Goal: Information Seeking & Learning: Learn about a topic

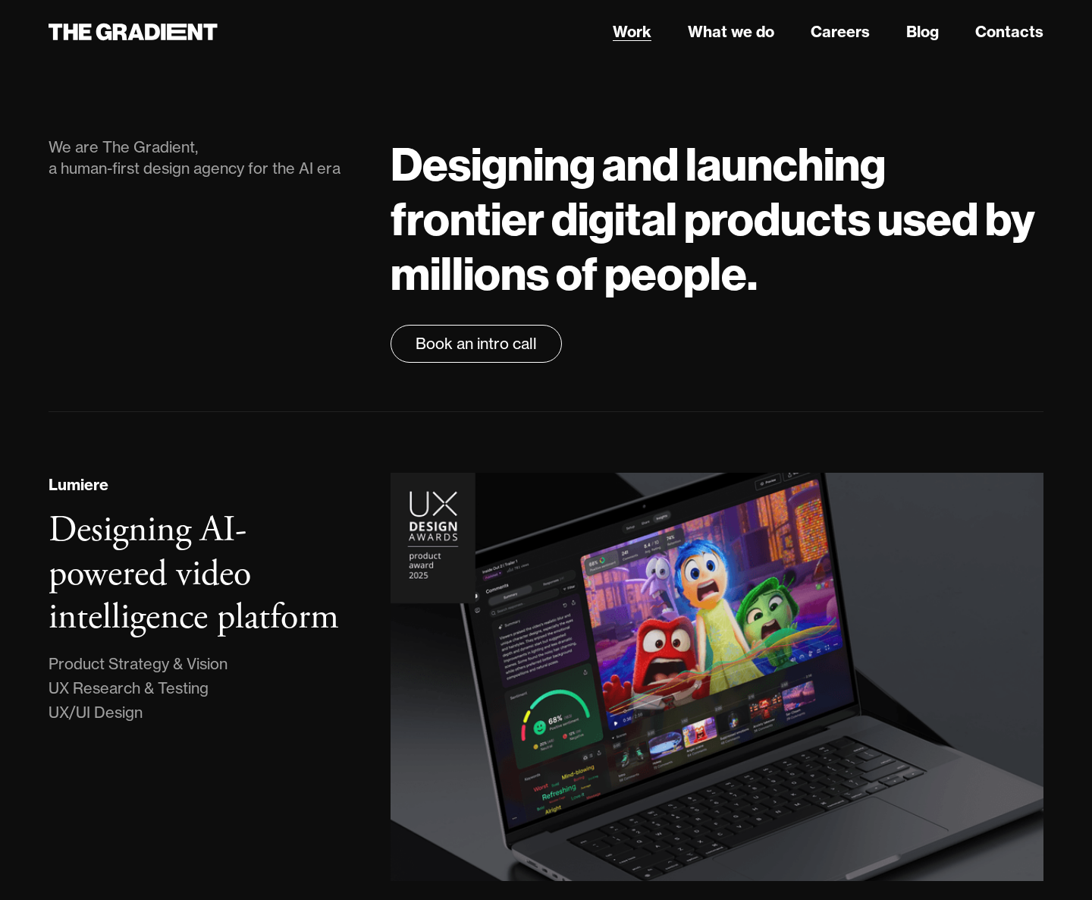
click at [636, 24] on link "Work" at bounding box center [632, 31] width 39 height 23
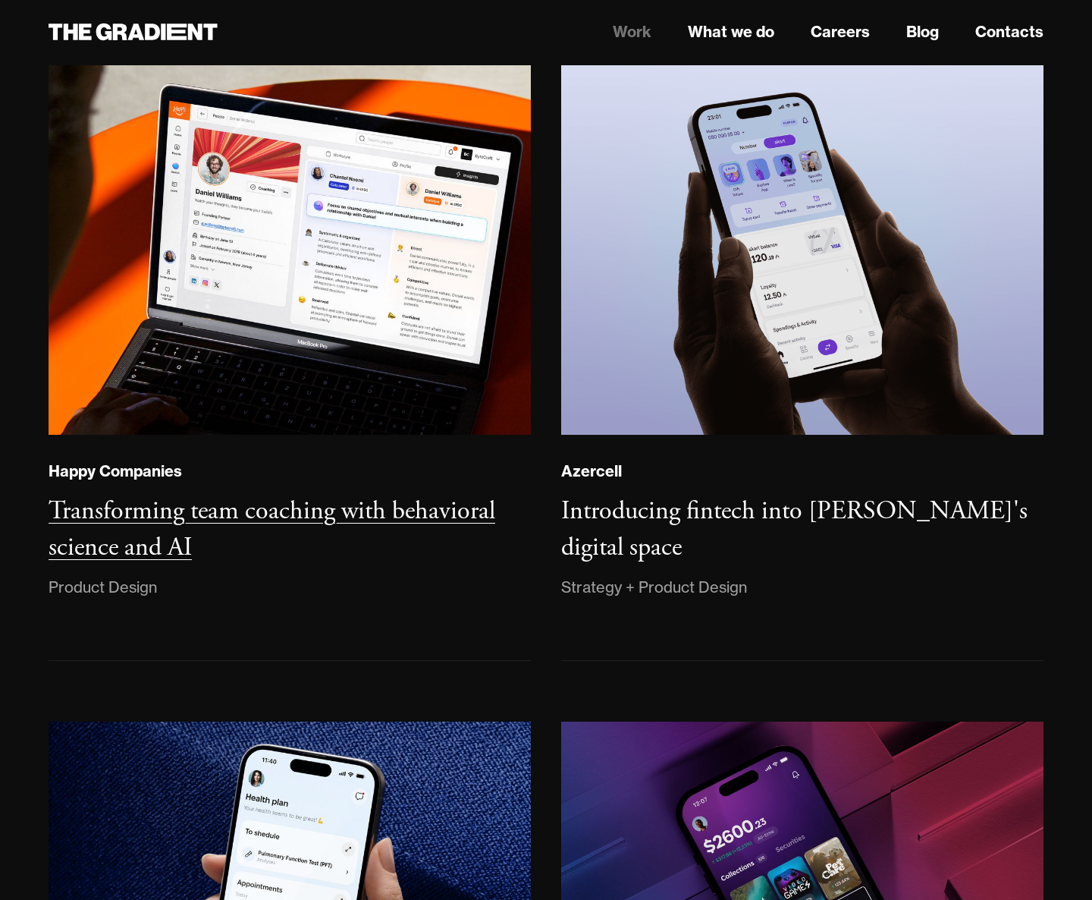
scroll to position [1345, 0]
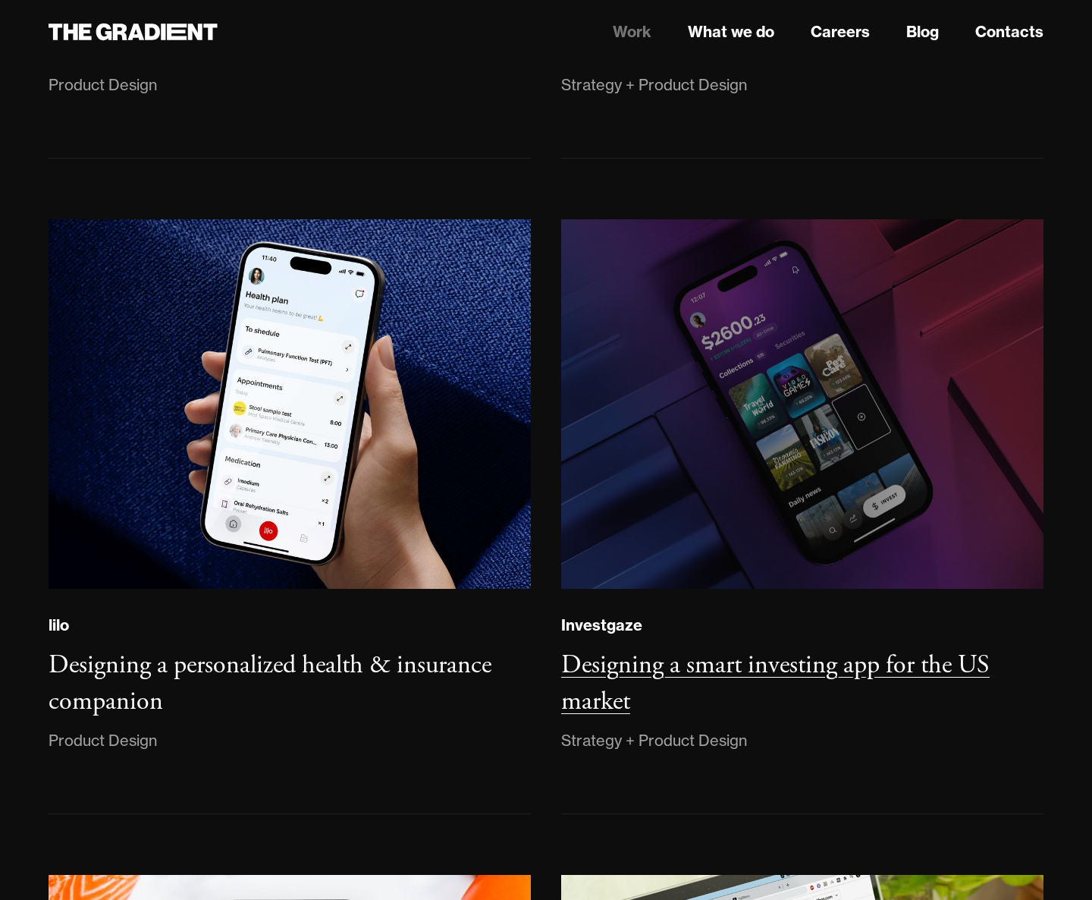
click at [743, 586] on img at bounding box center [803, 403] width 492 height 377
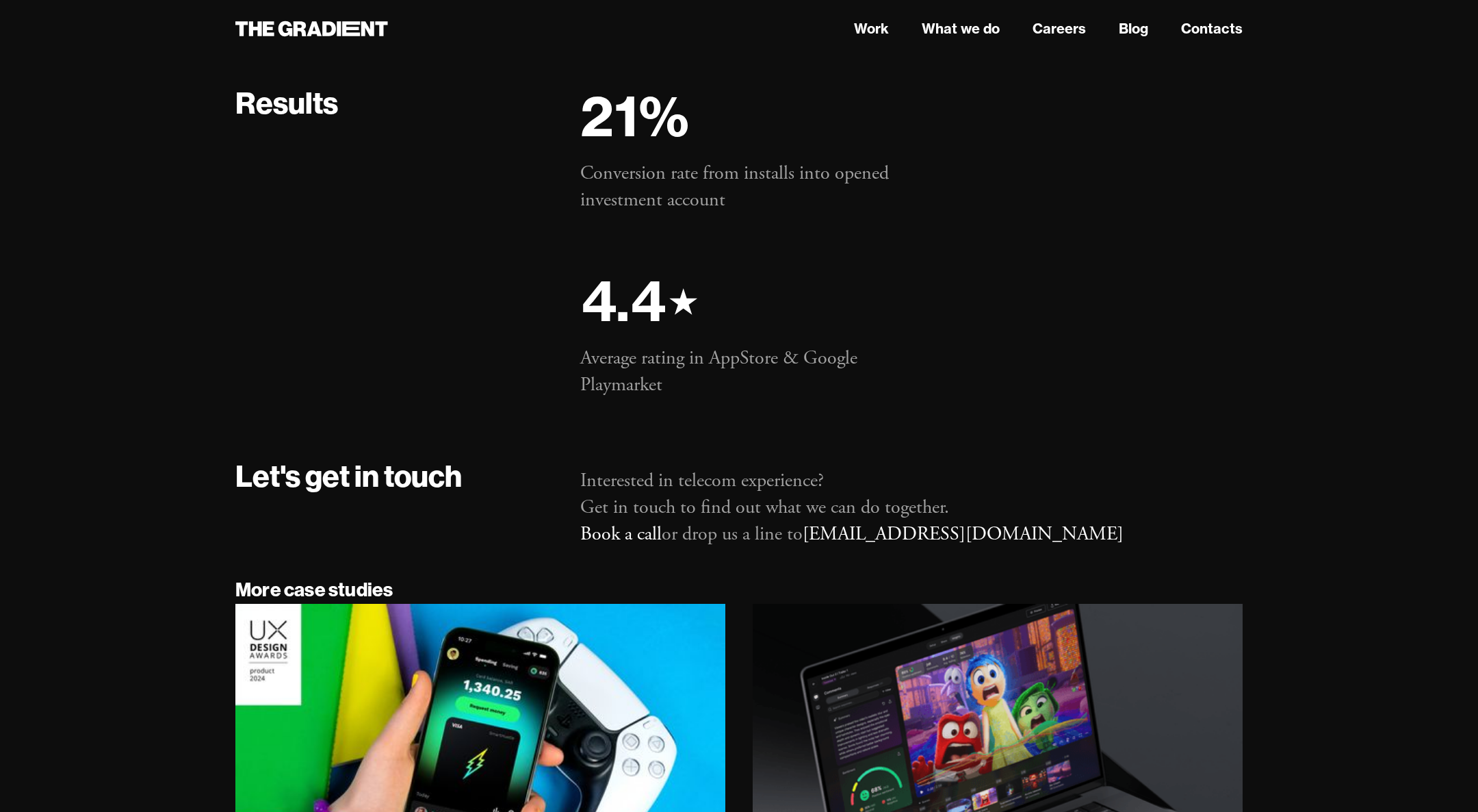
scroll to position [8121, 0]
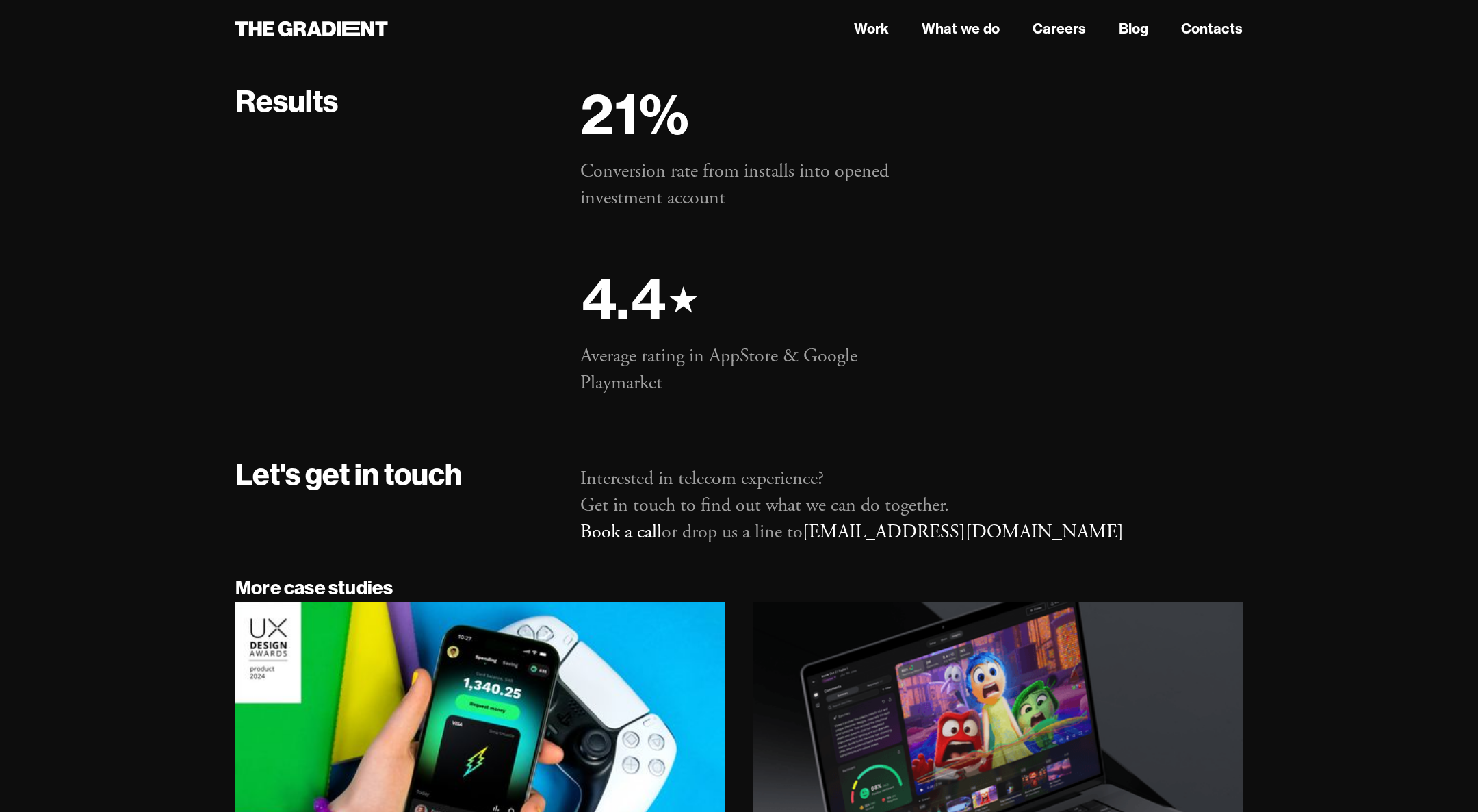
click at [609, 296] on h2 "4.4 ⋆" at bounding box center [739, 299] width 318 height 66
click at [586, 481] on p "Interested in telecom experience? Get in touch to find out what we can do toget…" at bounding box center [911, 506] width 662 height 81
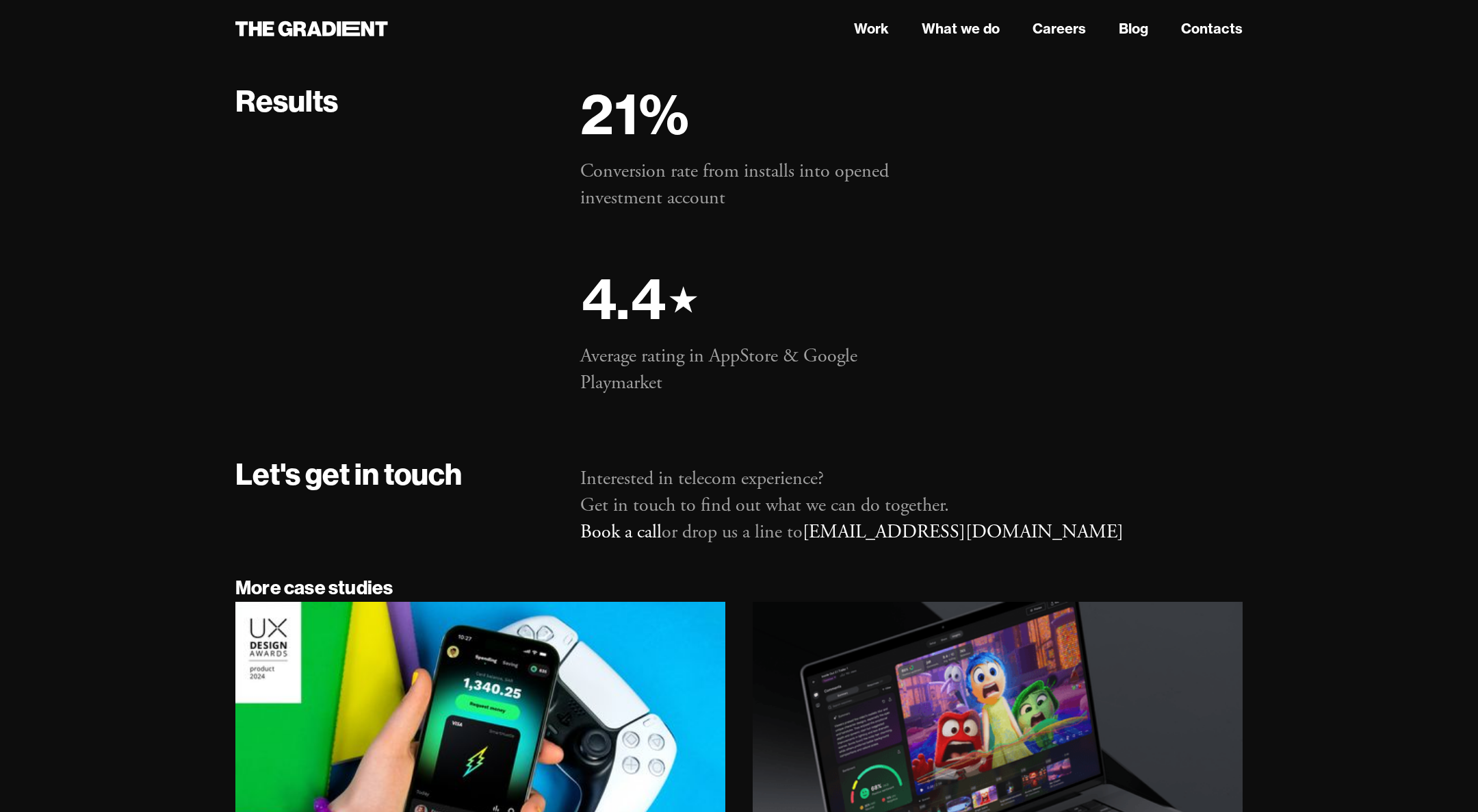
click at [586, 481] on p "Interested in telecom experience? Get in touch to find out what we can do toget…" at bounding box center [911, 506] width 662 height 81
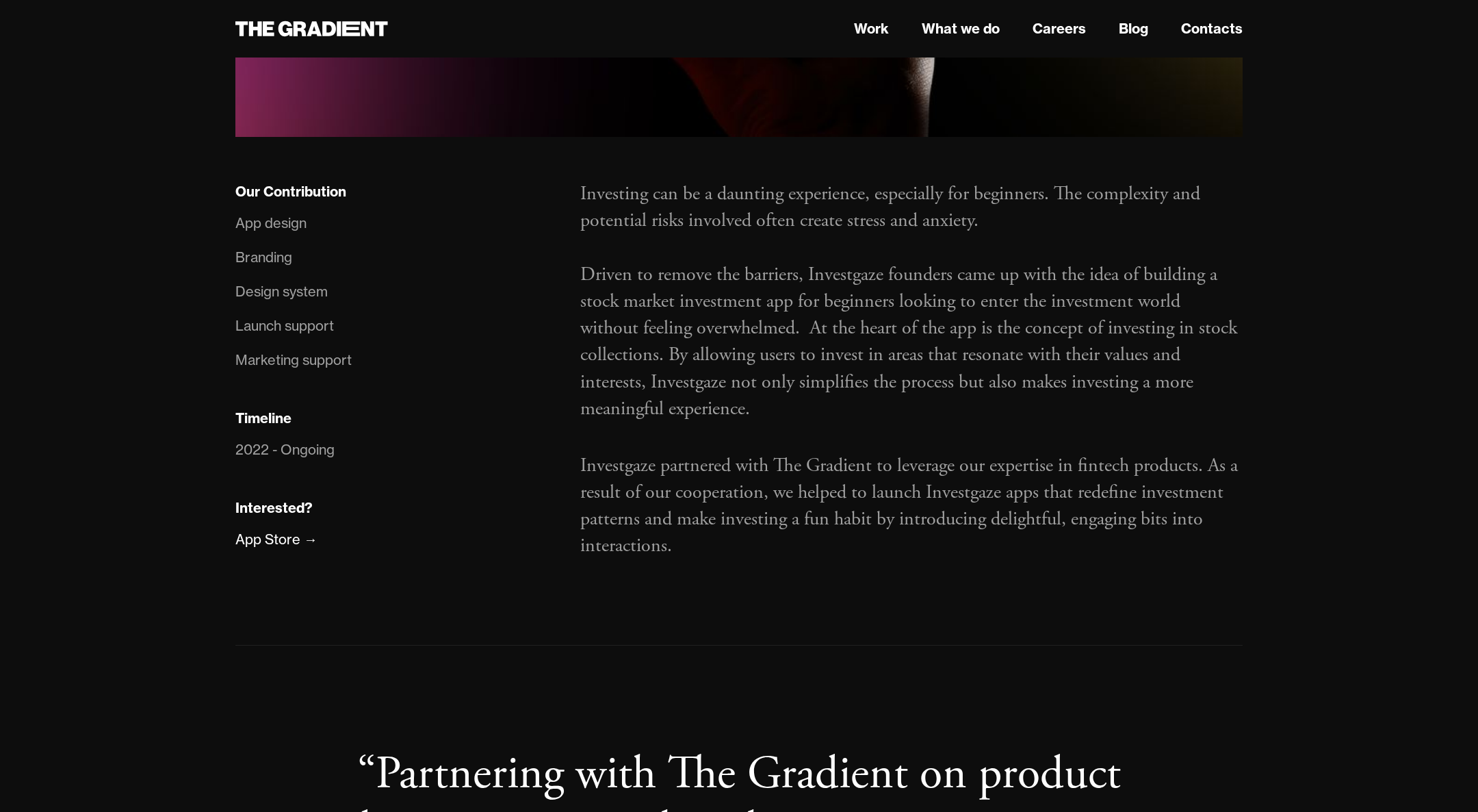
scroll to position [801, 0]
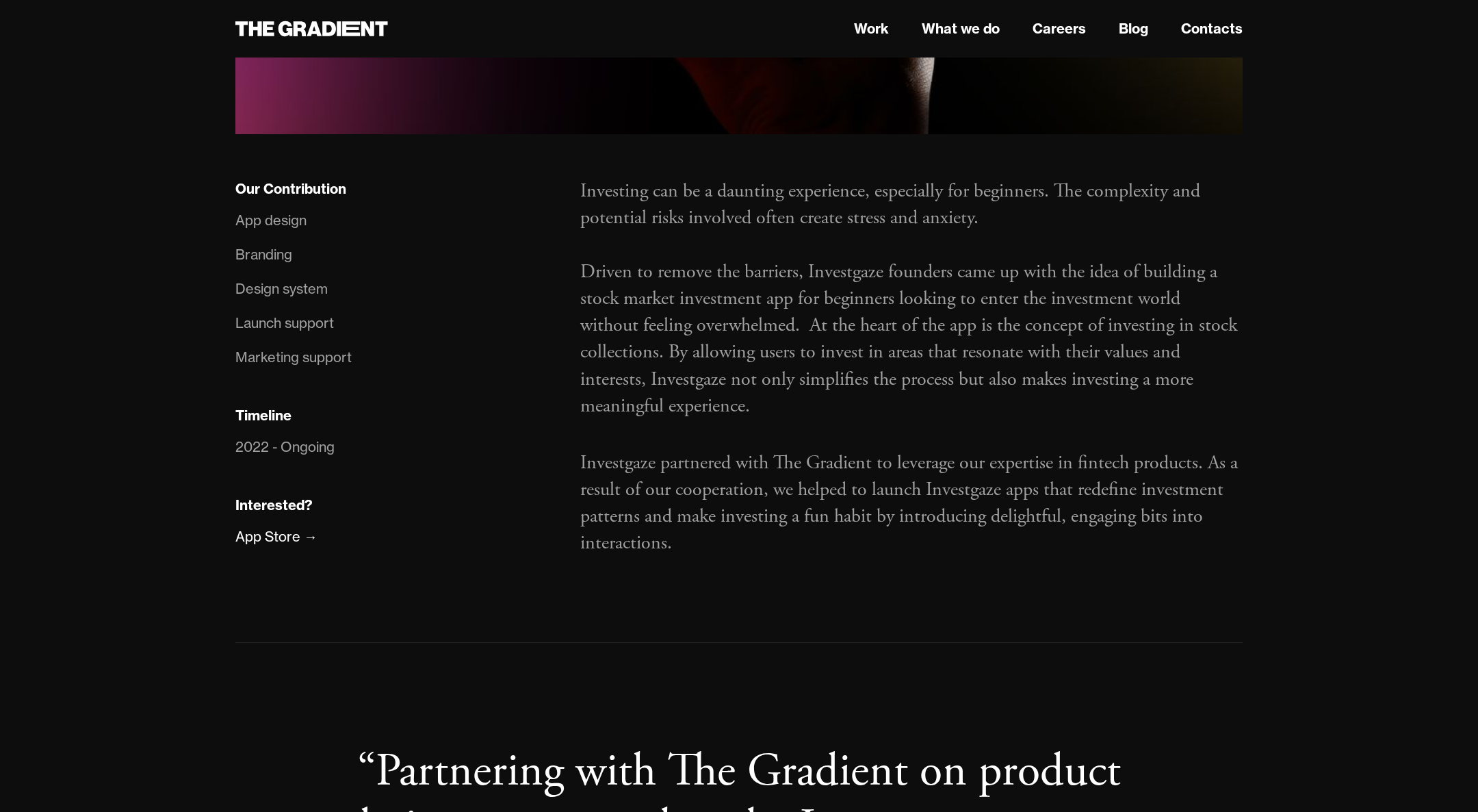
click at [252, 254] on div "Branding" at bounding box center [263, 254] width 57 height 22
click at [645, 367] on p "Investing can be a daunting experience, especially for beginners. The complexit…" at bounding box center [911, 299] width 662 height 242
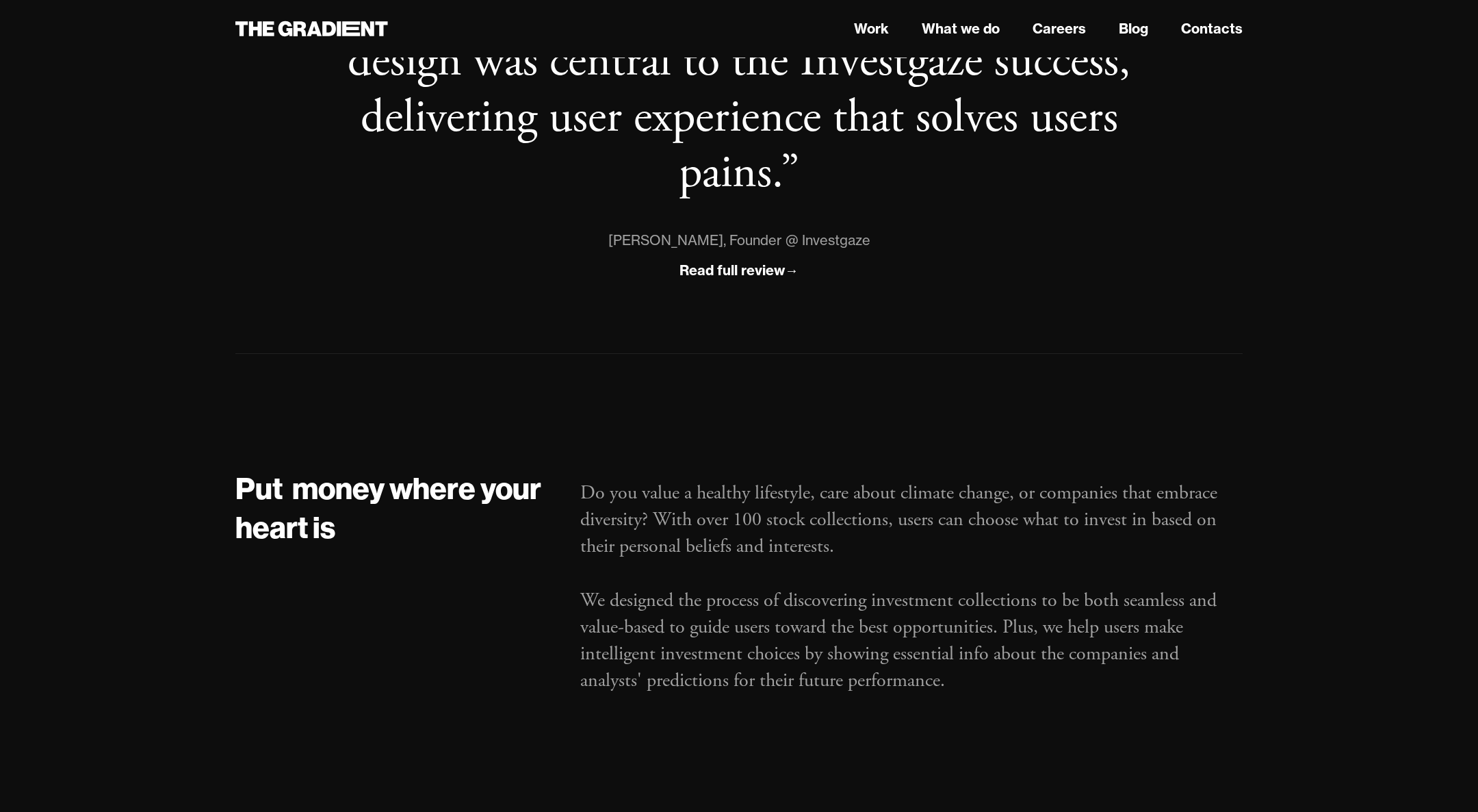
scroll to position [1172, 0]
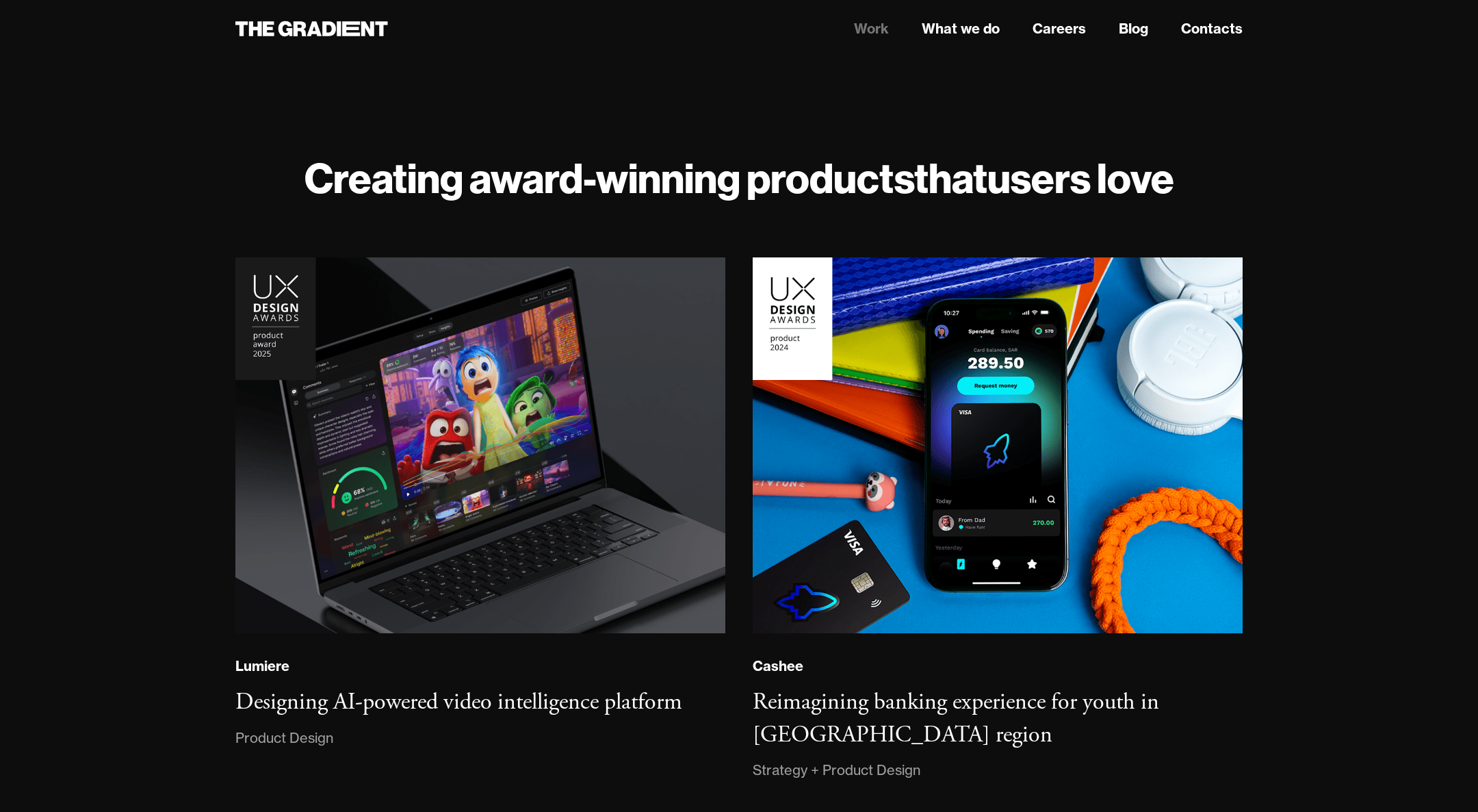
scroll to position [2628, 0]
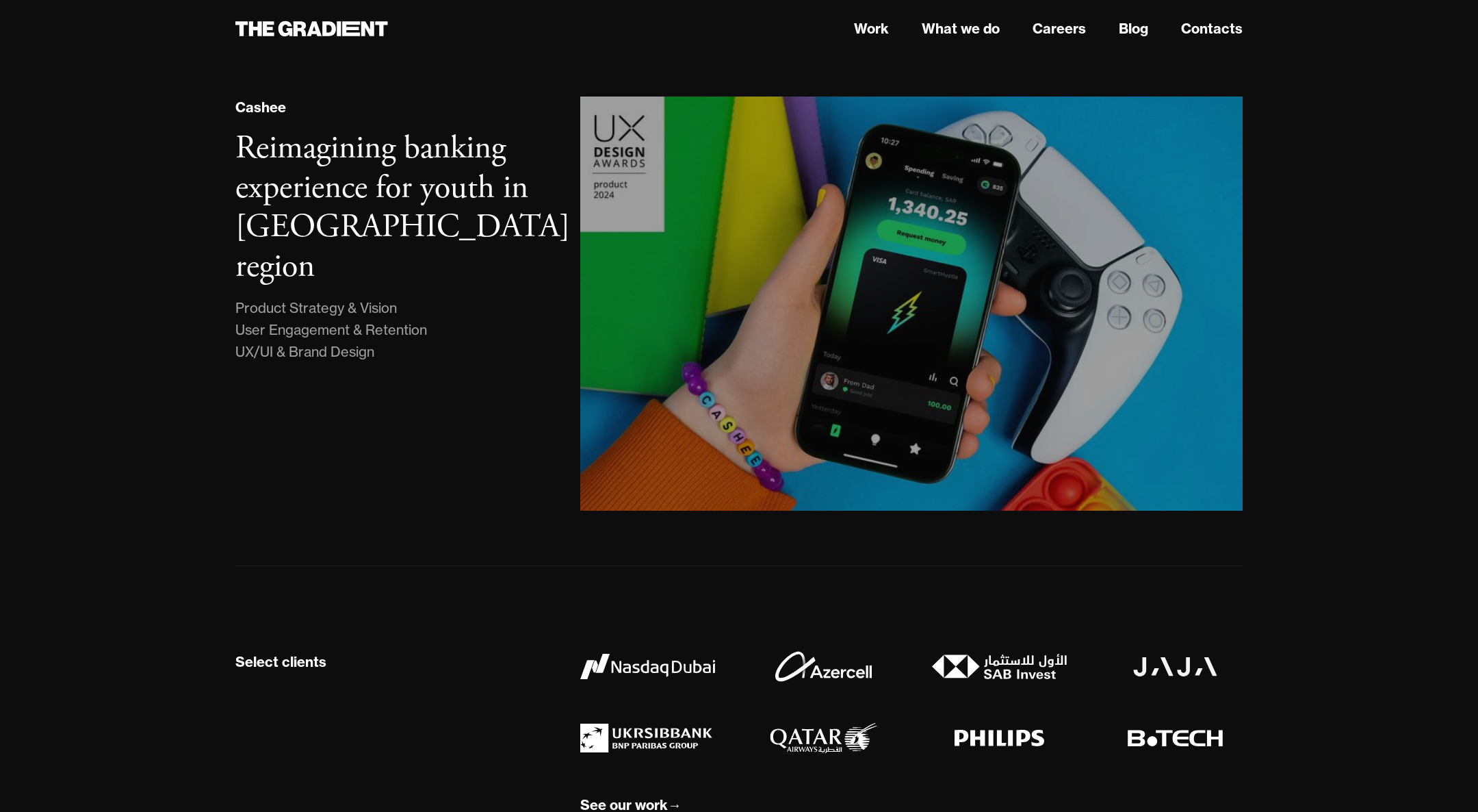
scroll to position [965, 0]
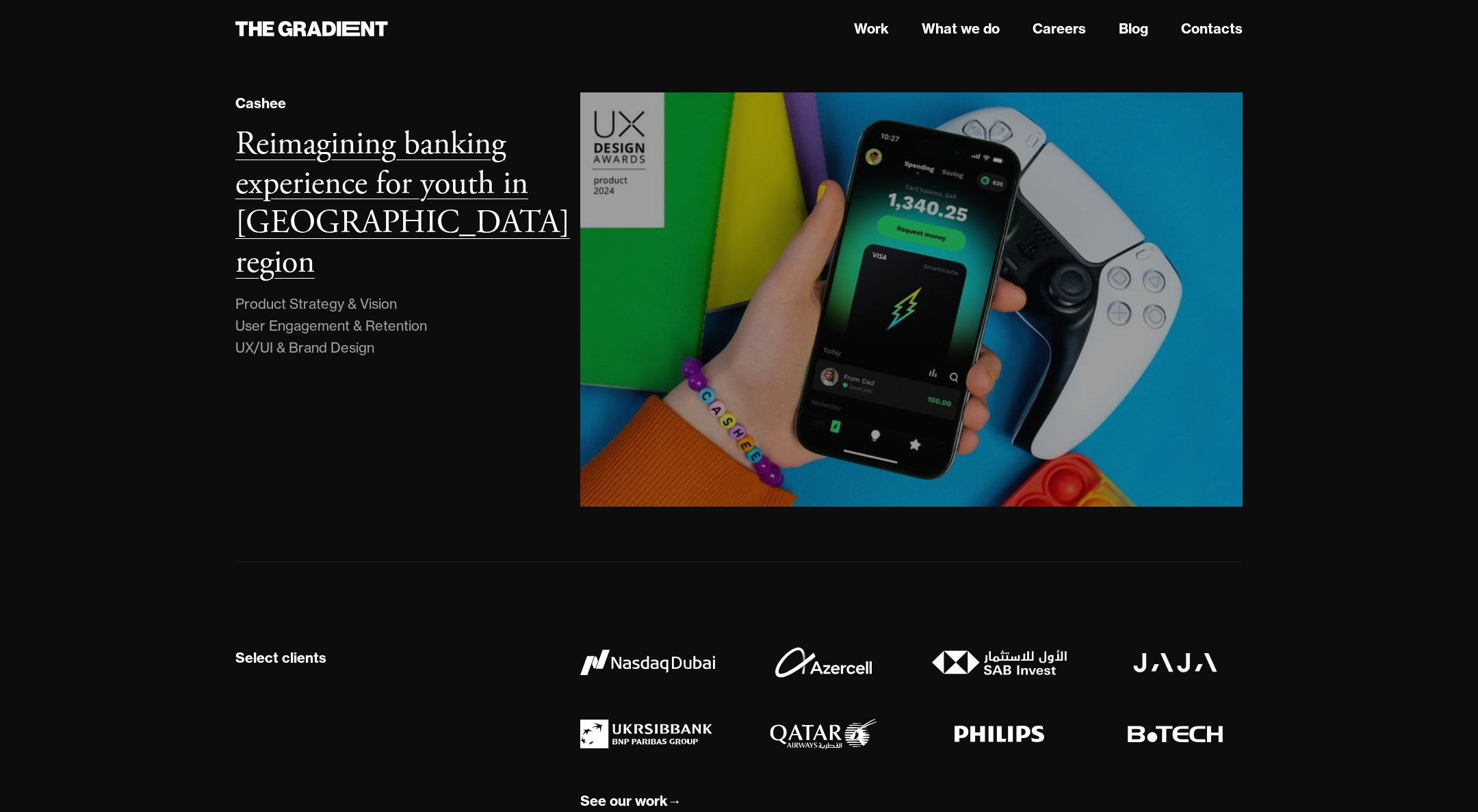
click at [765, 377] on img at bounding box center [911, 300] width 676 height 422
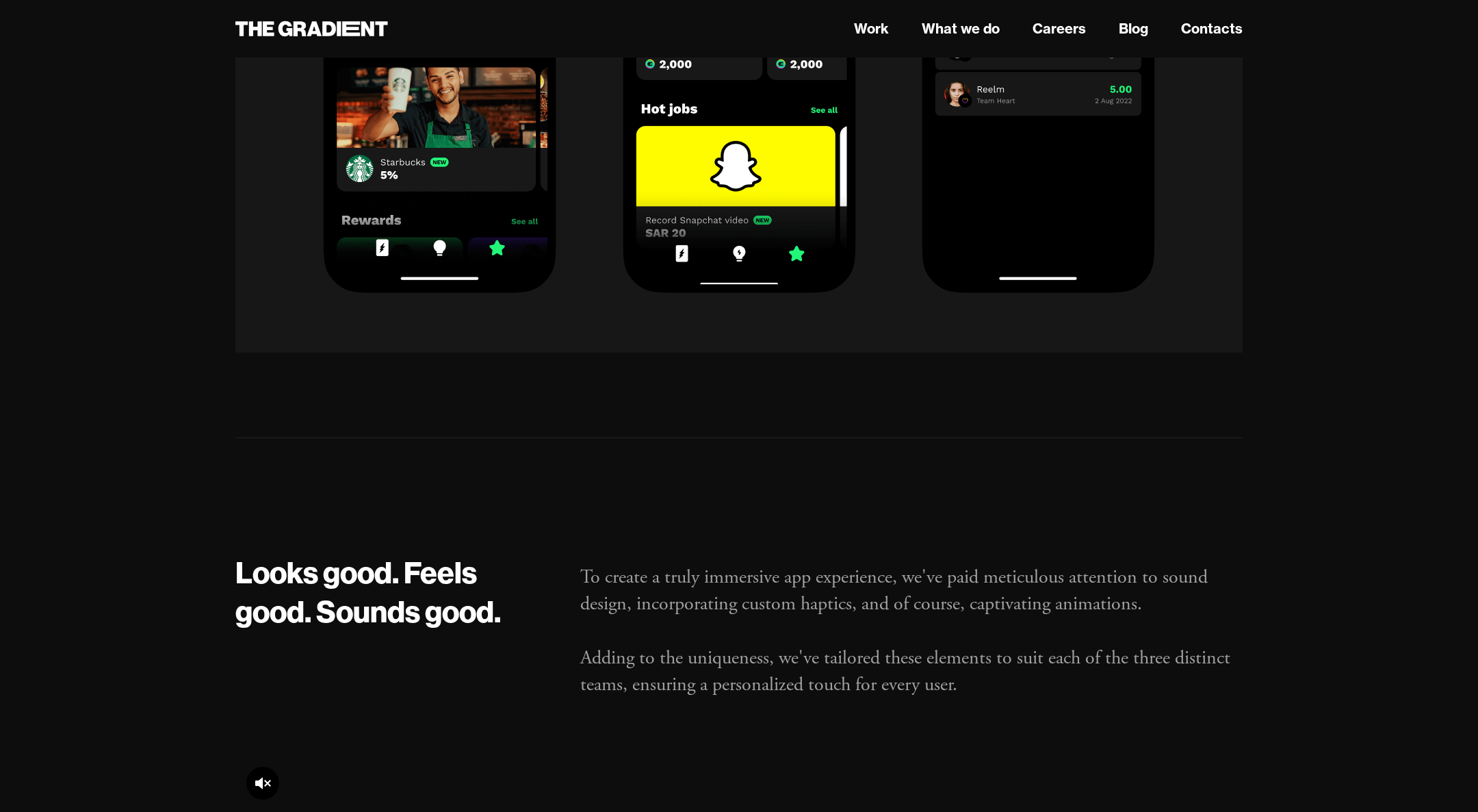
scroll to position [20591, 0]
